Goal: Find specific page/section: Find specific page/section

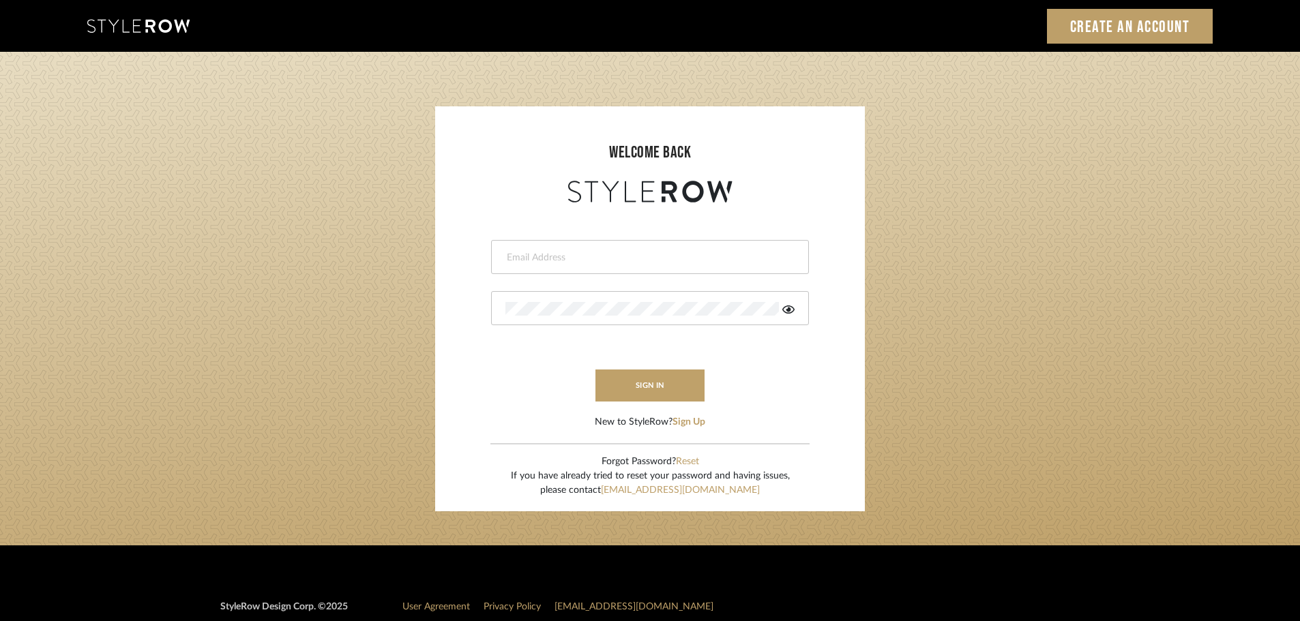
click at [518, 258] on input "email" at bounding box center [648, 258] width 286 height 14
type input "persimmon.design@outlook.com"
click at [653, 392] on button "sign in" at bounding box center [649, 386] width 109 height 32
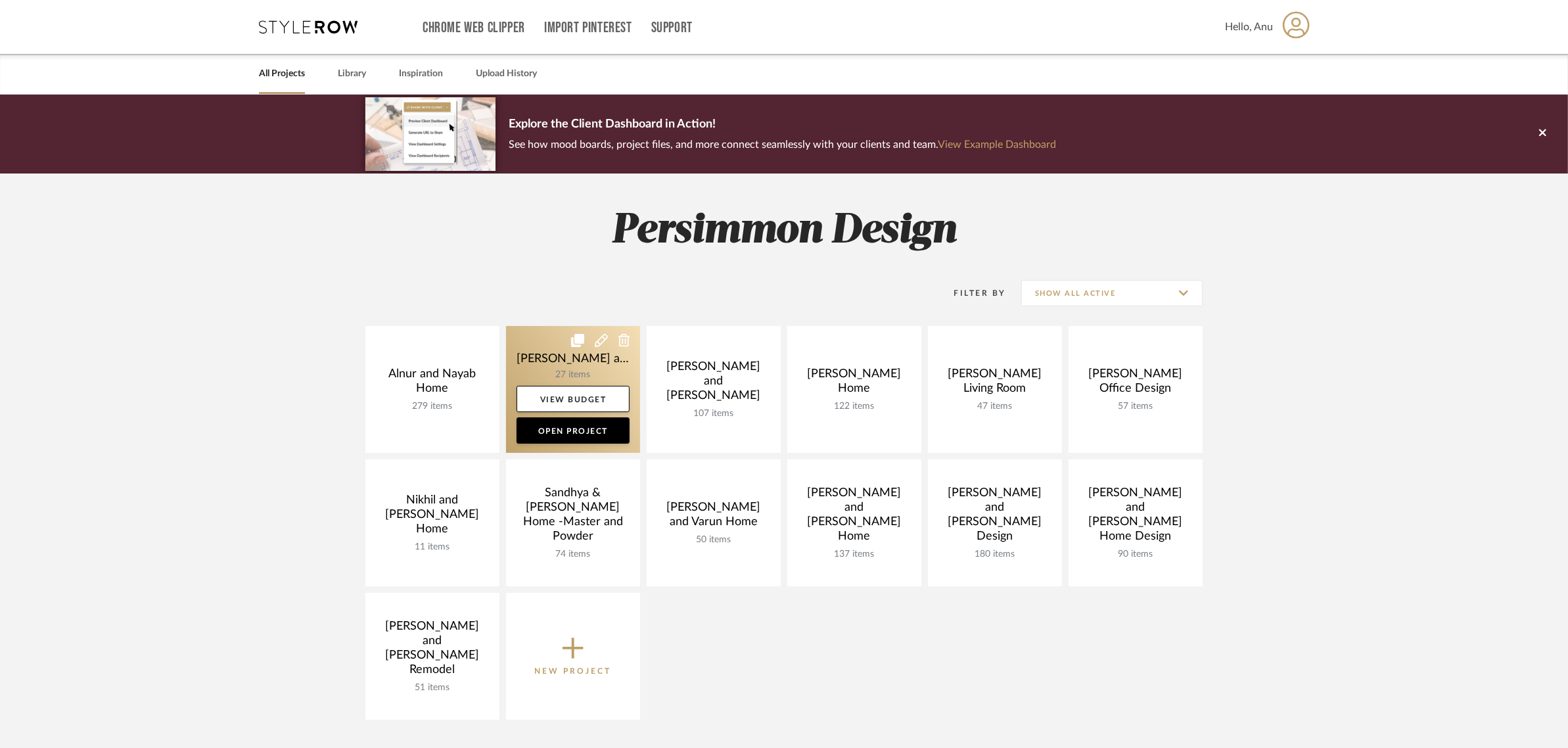
click at [523, 353] on link at bounding box center [572, 389] width 134 height 127
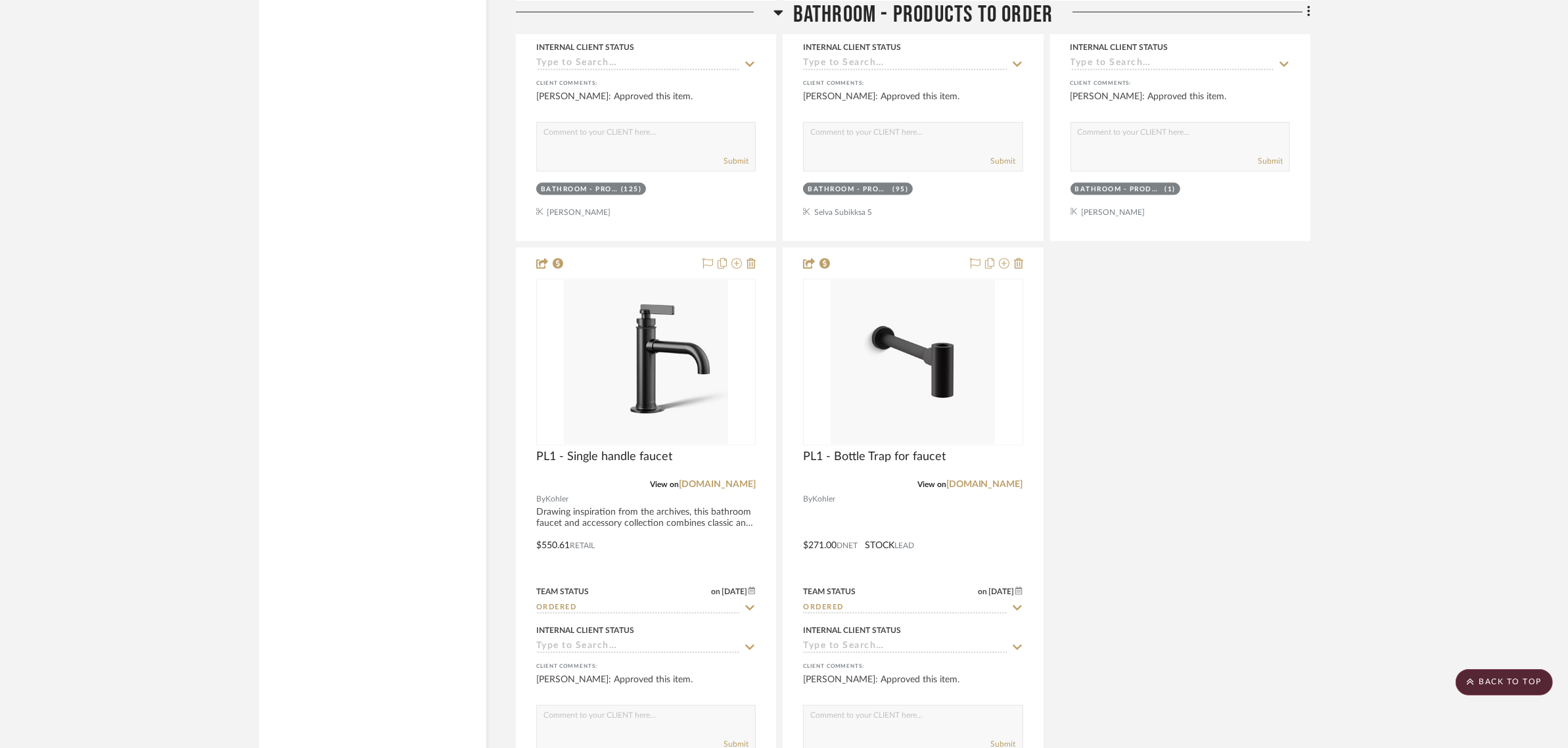
scroll to position [2054, 0]
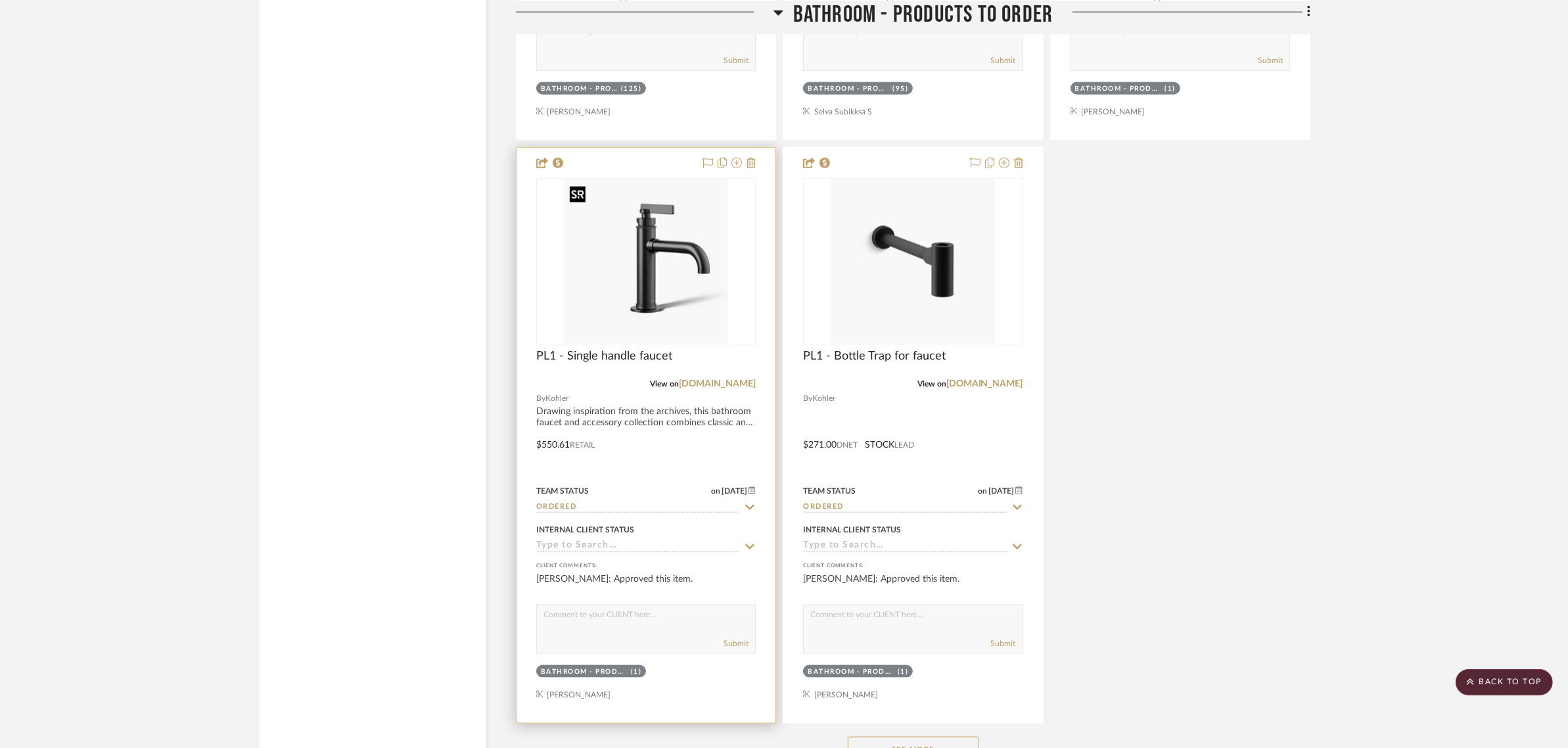
click at [674, 238] on img "0" at bounding box center [646, 261] width 164 height 164
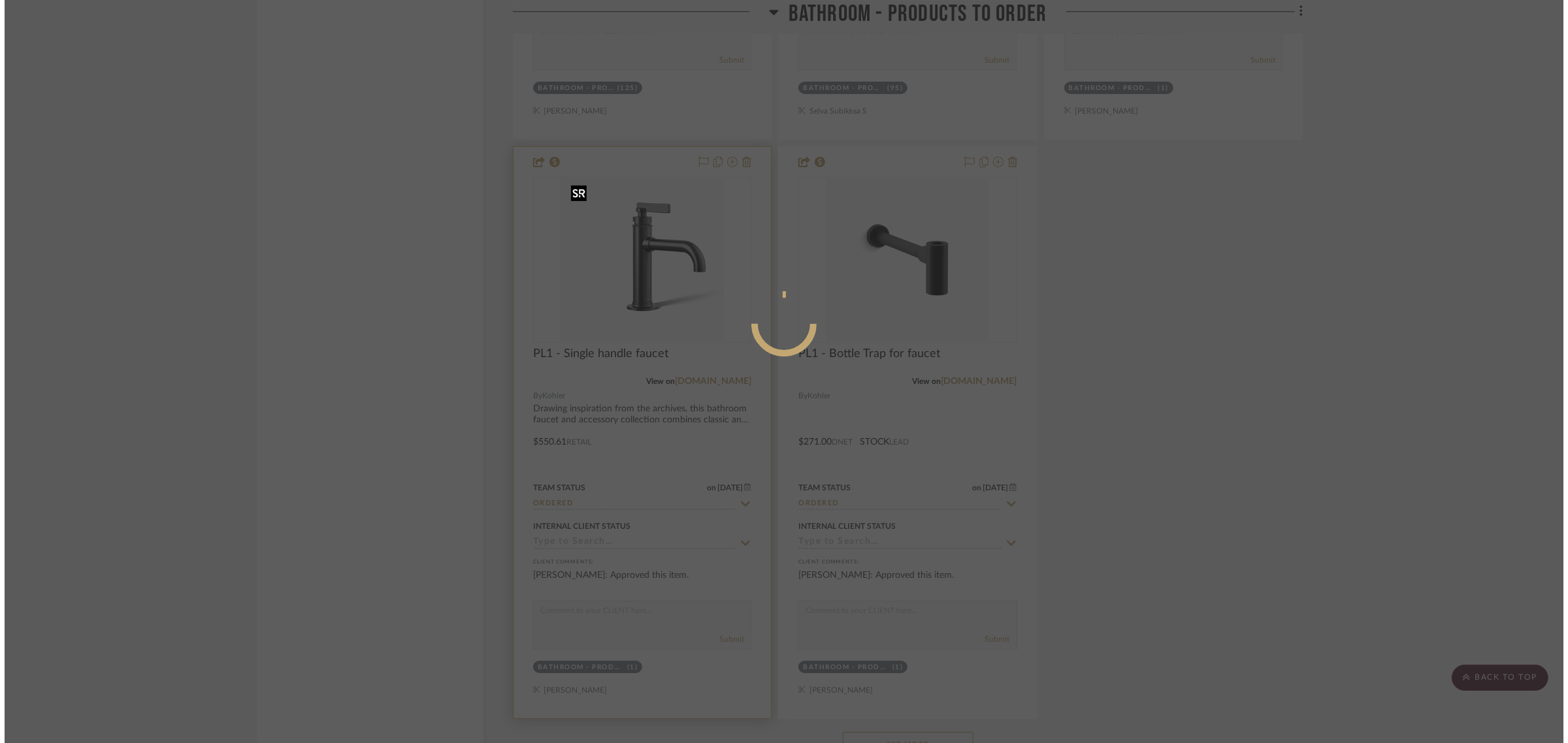
scroll to position [0, 0]
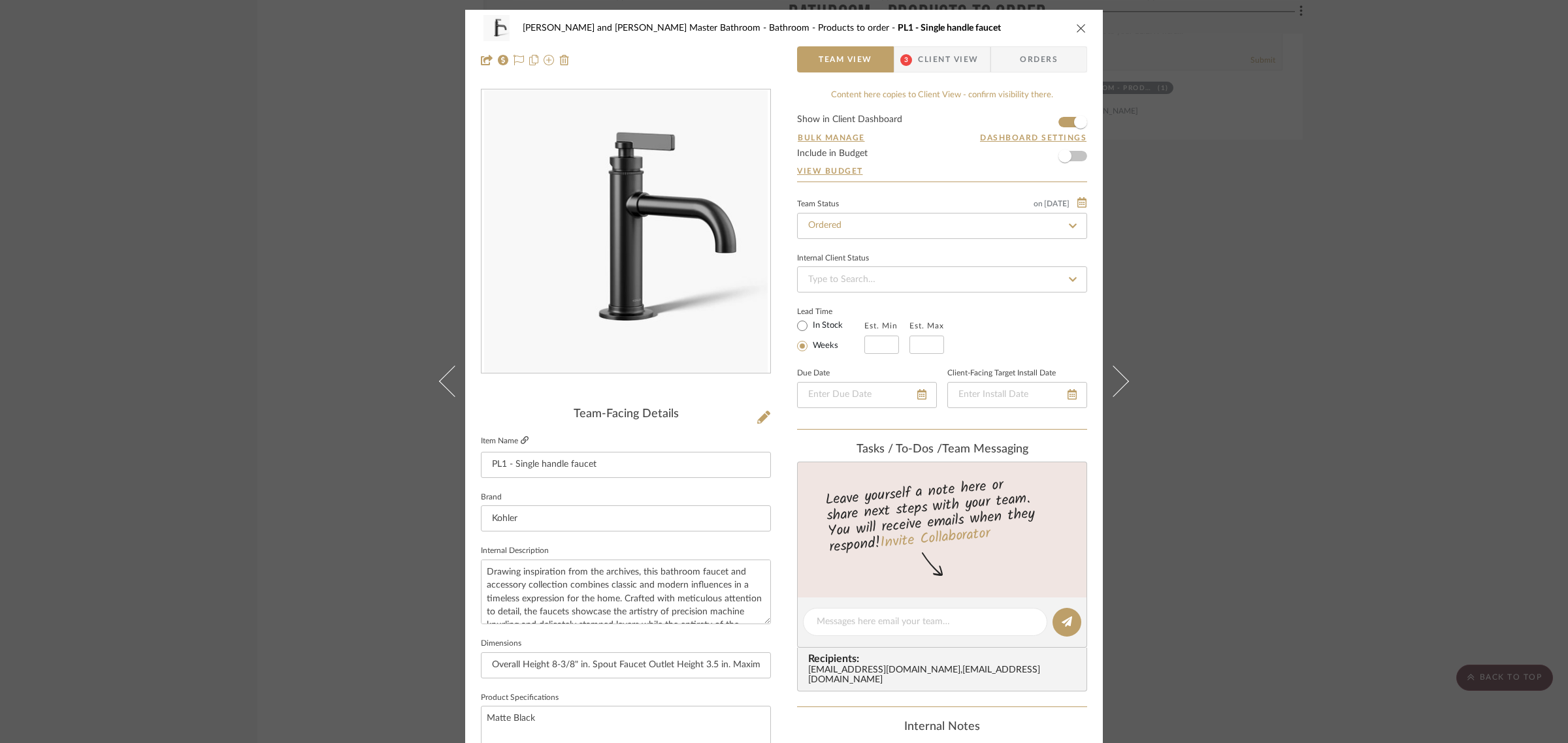
click at [524, 438] on icon at bounding box center [524, 440] width 8 height 8
